Goal: Task Accomplishment & Management: Use online tool/utility

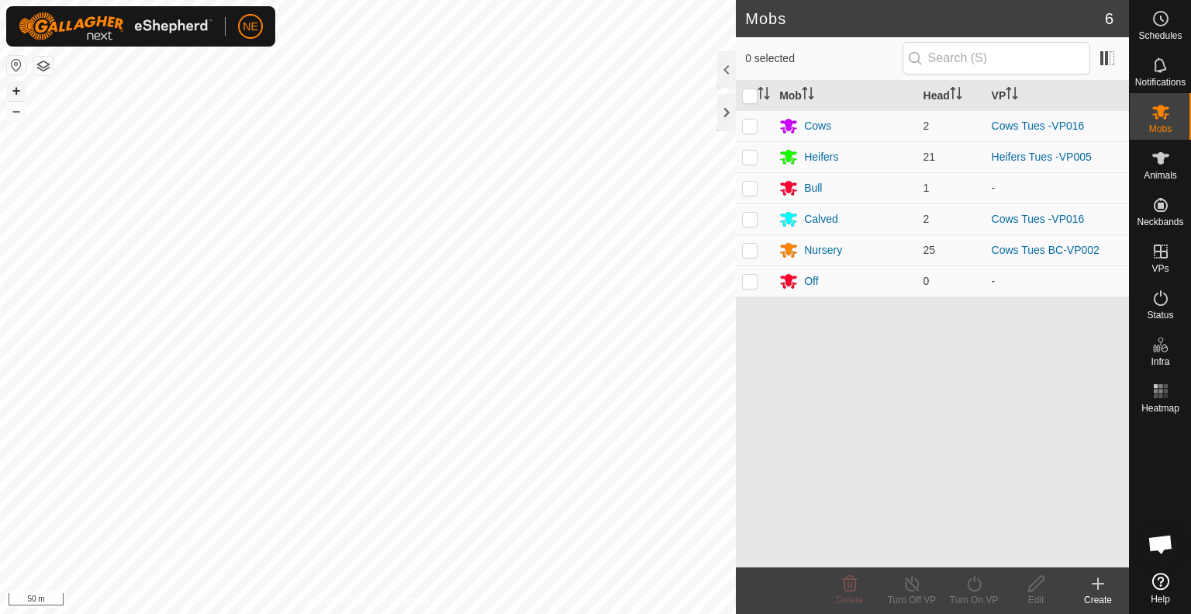
click at [17, 84] on button "+" at bounding box center [16, 90] width 19 height 19
click at [1091, 585] on icon at bounding box center [1098, 583] width 19 height 19
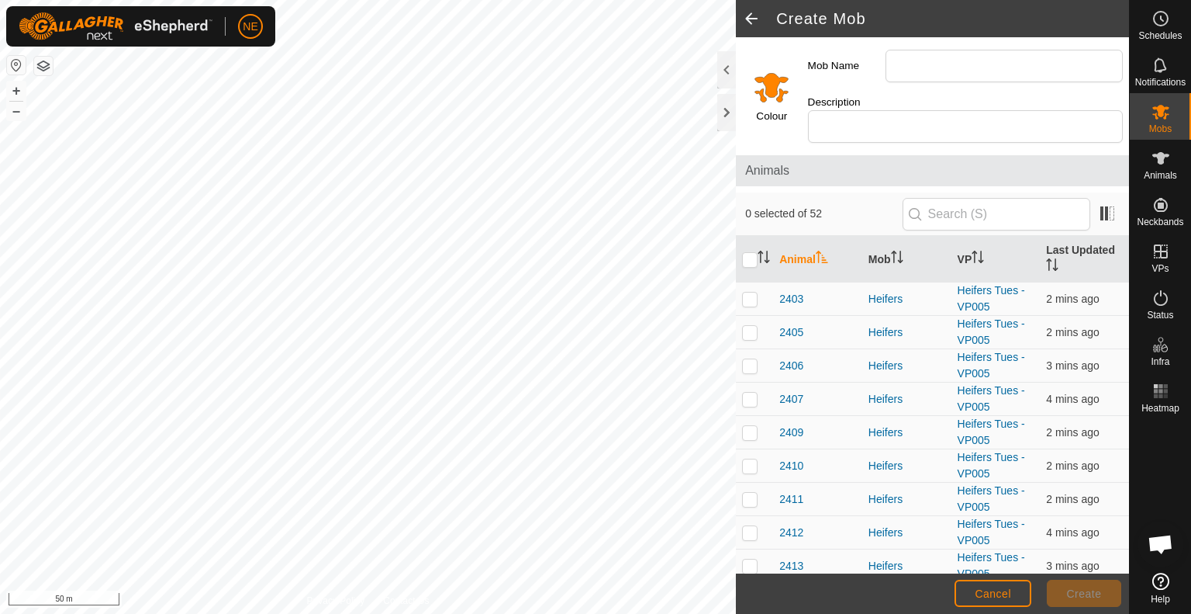
click at [748, 15] on span at bounding box center [751, 18] width 31 height 37
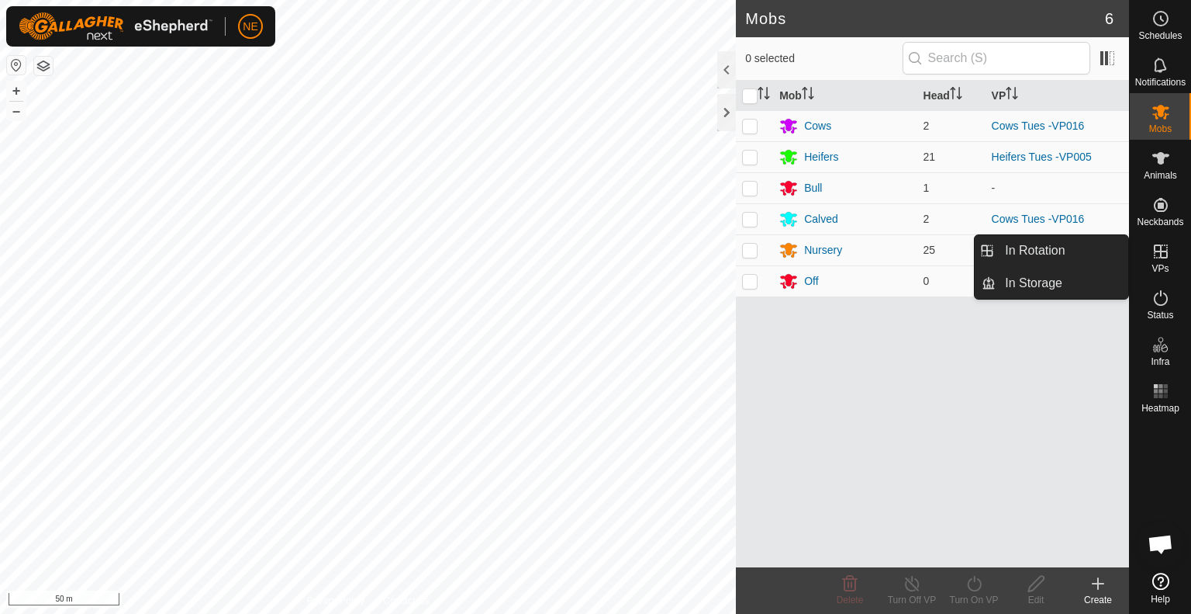
click at [1176, 264] on div "VPs" at bounding box center [1160, 256] width 61 height 47
click at [1083, 247] on link "In Rotation" at bounding box center [1062, 250] width 133 height 31
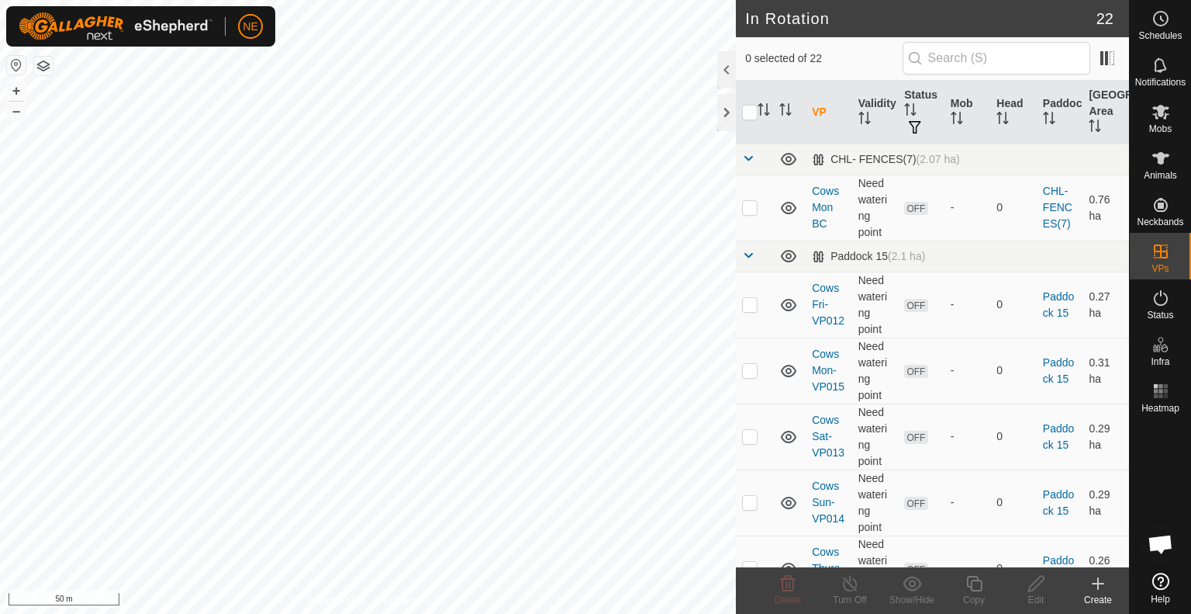
click at [1110, 580] on create-svg-icon at bounding box center [1098, 583] width 62 height 19
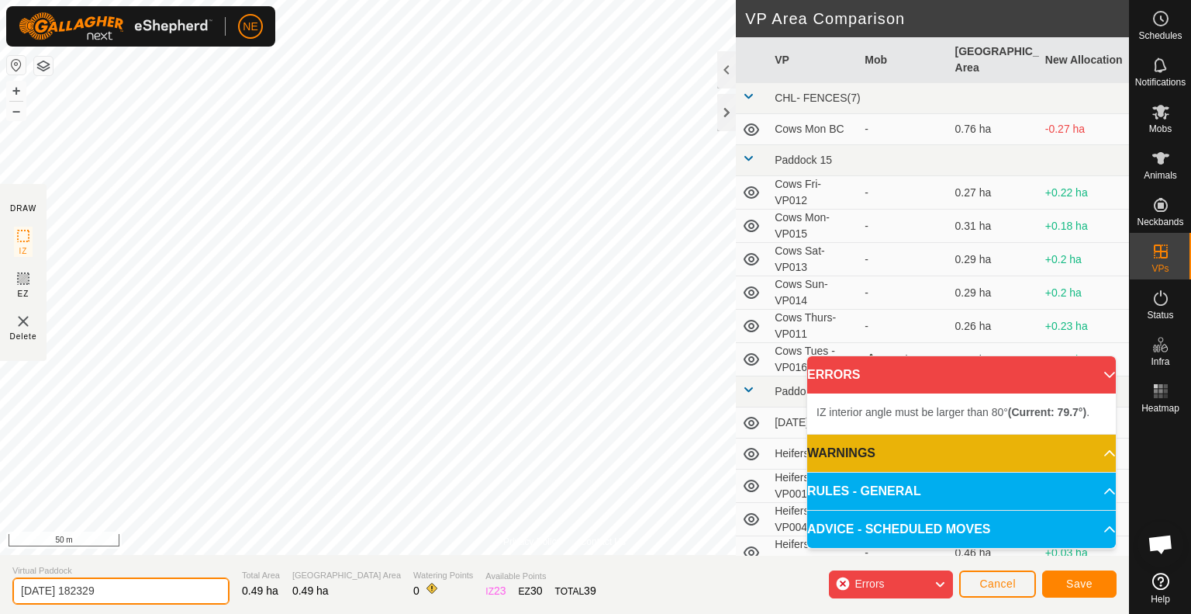
click at [149, 582] on input "2025-09-09 182329" at bounding box center [120, 590] width 217 height 27
type input "Cows Sat"
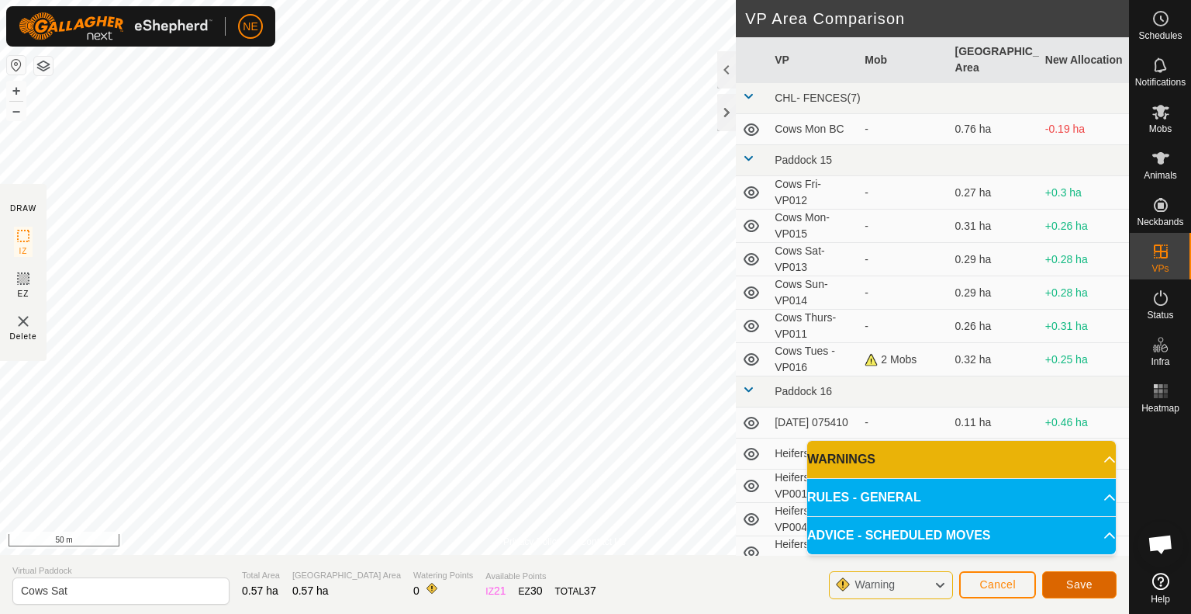
click at [1083, 589] on span "Save" at bounding box center [1079, 584] width 26 height 12
